Goal: Task Accomplishment & Management: Manage account settings

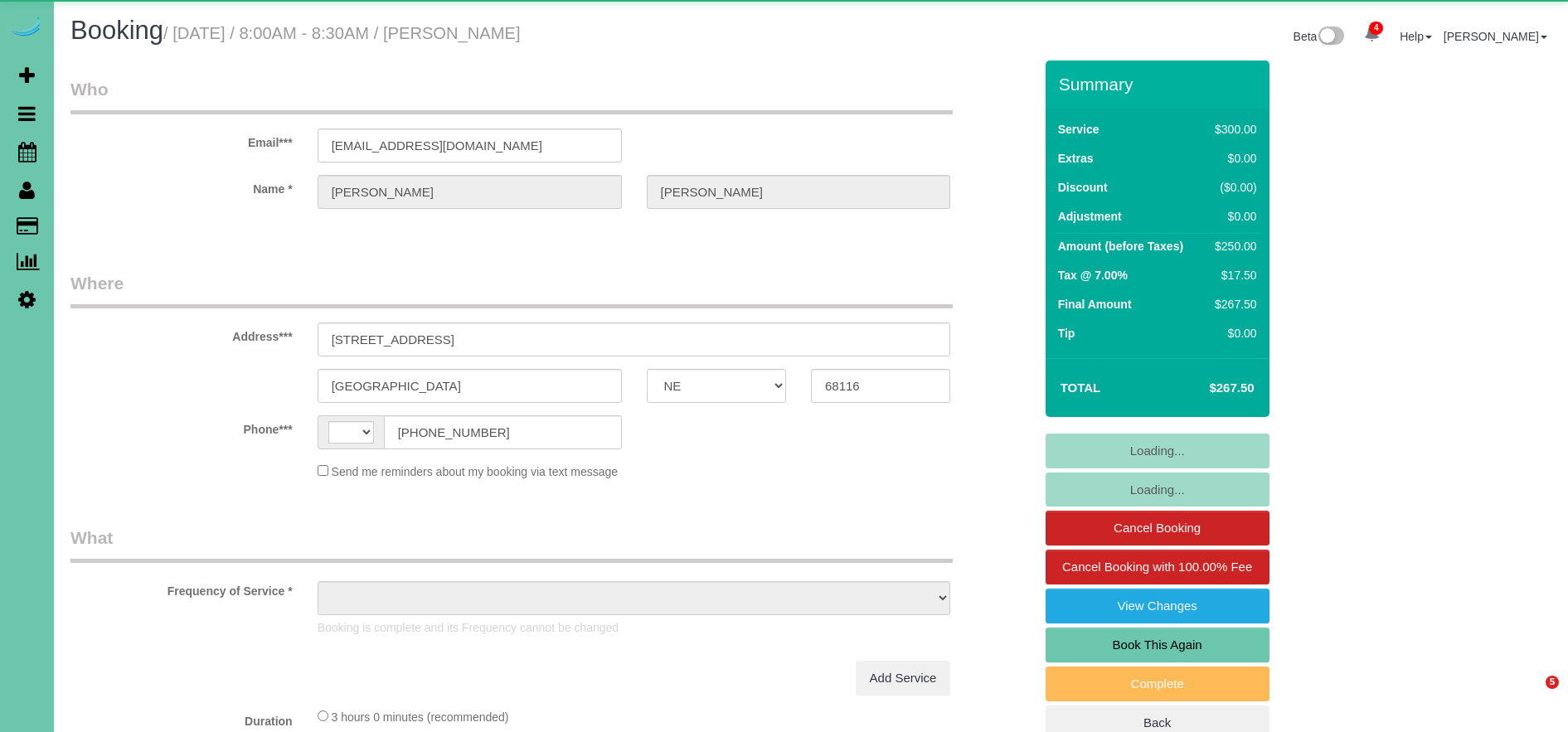
select select "NE"
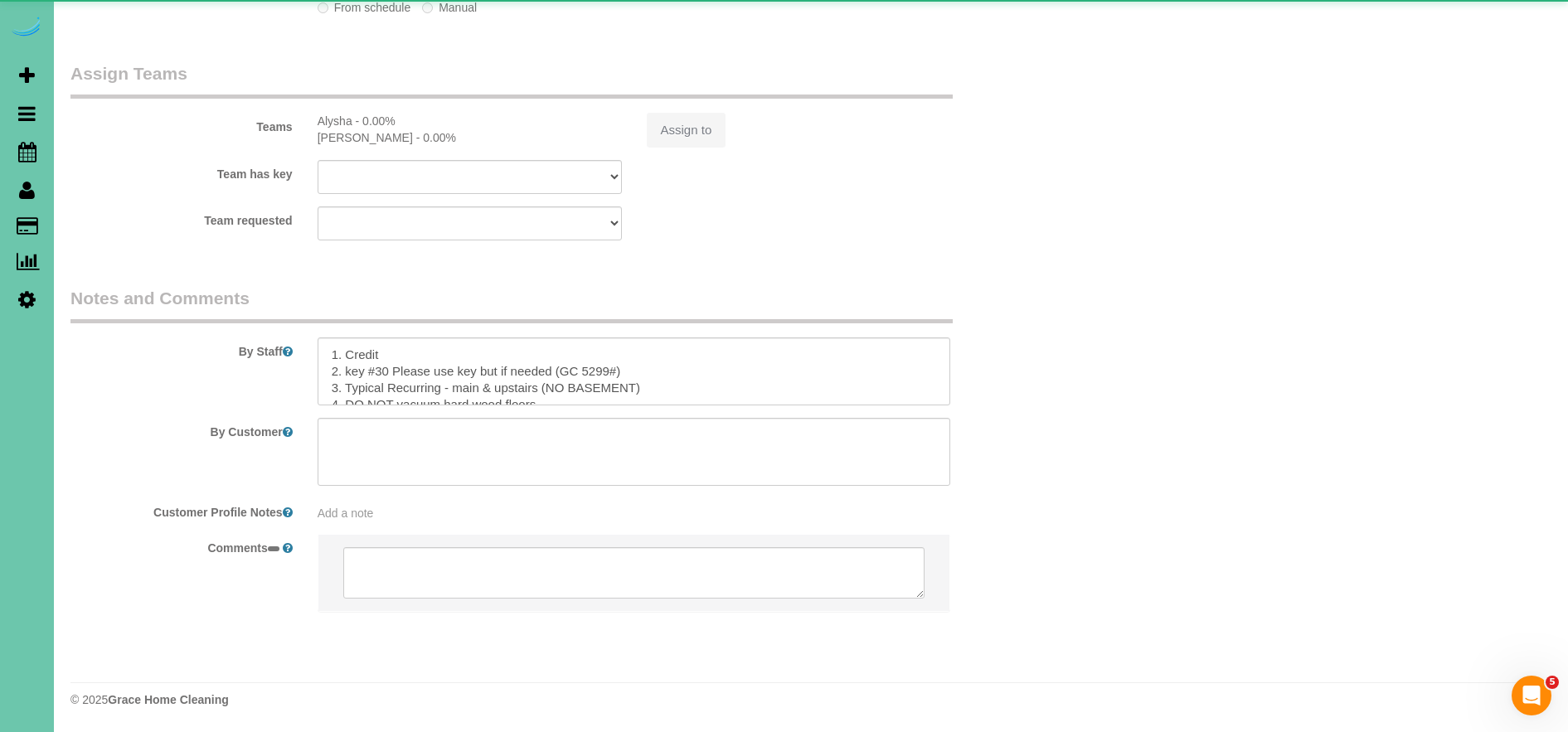
select select "string:[GEOGRAPHIC_DATA]"
select select "object:854"
select select "string:fspay-aeeddc7d-54fa-44fb-a2f4-92842c028395"
select select "object:957"
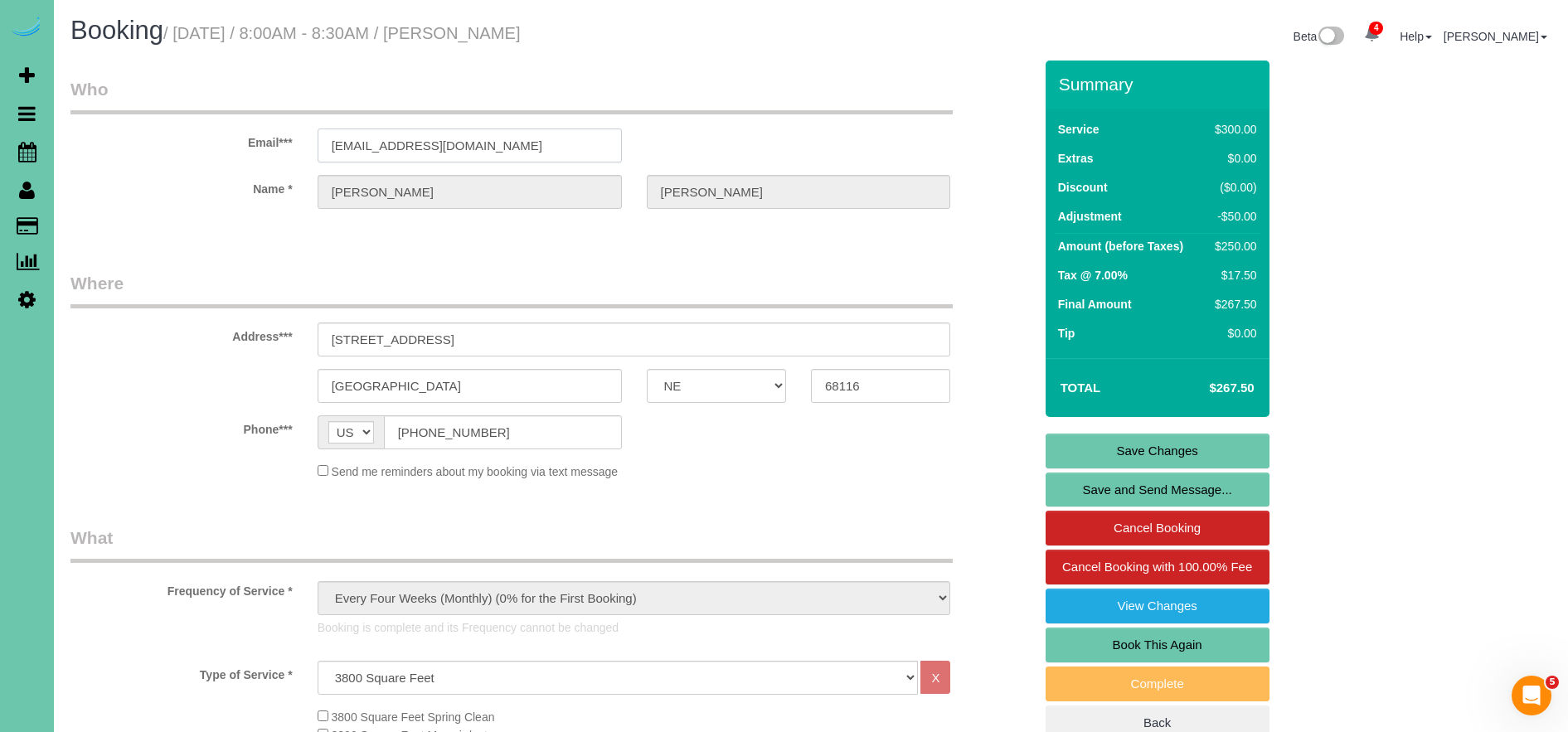
click at [461, 153] on input "[EMAIL_ADDRESS][DOMAIN_NAME]" at bounding box center [470, 146] width 304 height 34
drag, startPoint x: 467, startPoint y: 149, endPoint x: 273, endPoint y: 137, distance: 194.4
click at [273, 137] on div "Email*** [EMAIL_ADDRESS][DOMAIN_NAME]" at bounding box center [551, 120] width 987 height 86
